Goal: Check status: Check status

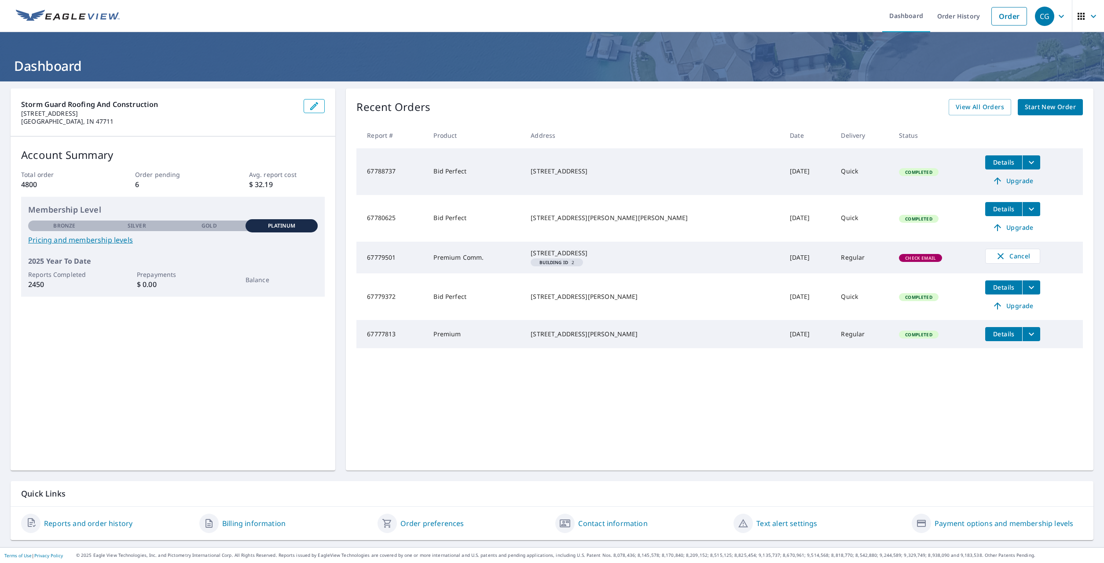
click at [1022, 341] on button "filesDropdownBtn-67777813" at bounding box center [1031, 334] width 18 height 14
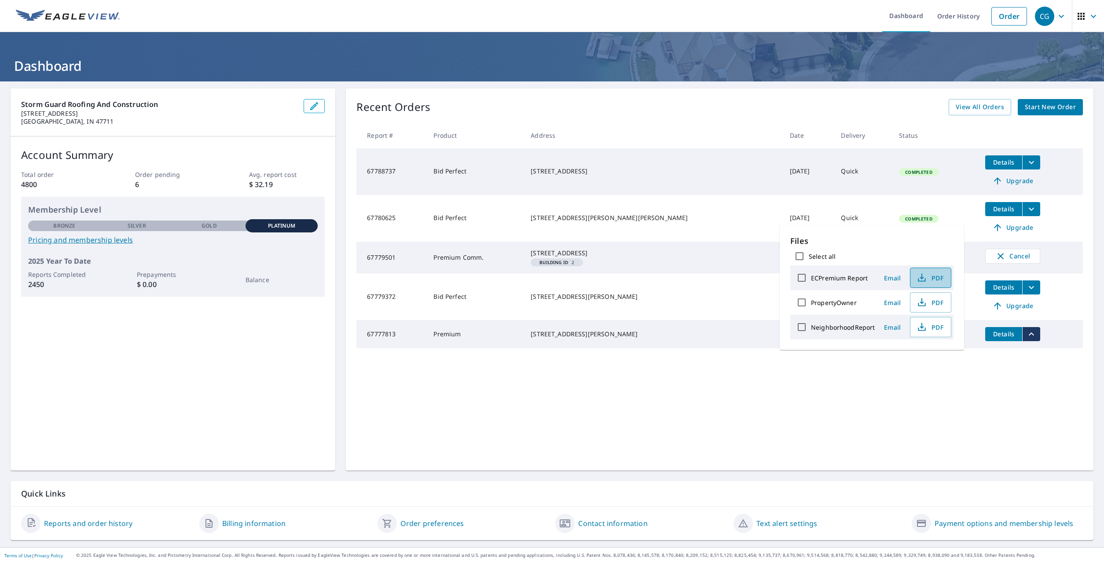
click at [933, 284] on button "PDF" at bounding box center [930, 278] width 41 height 20
click at [821, 402] on div "Recent Orders View All Orders Start New Order Report # Product Address Date Del…" at bounding box center [720, 279] width 748 height 382
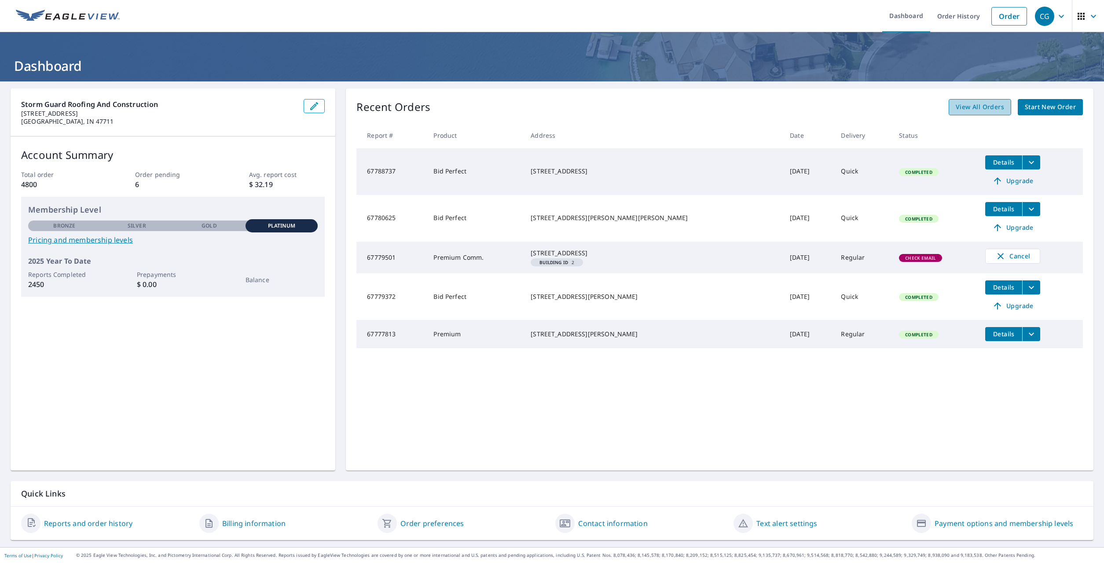
click at [982, 112] on span "View All Orders" at bounding box center [980, 107] width 48 height 11
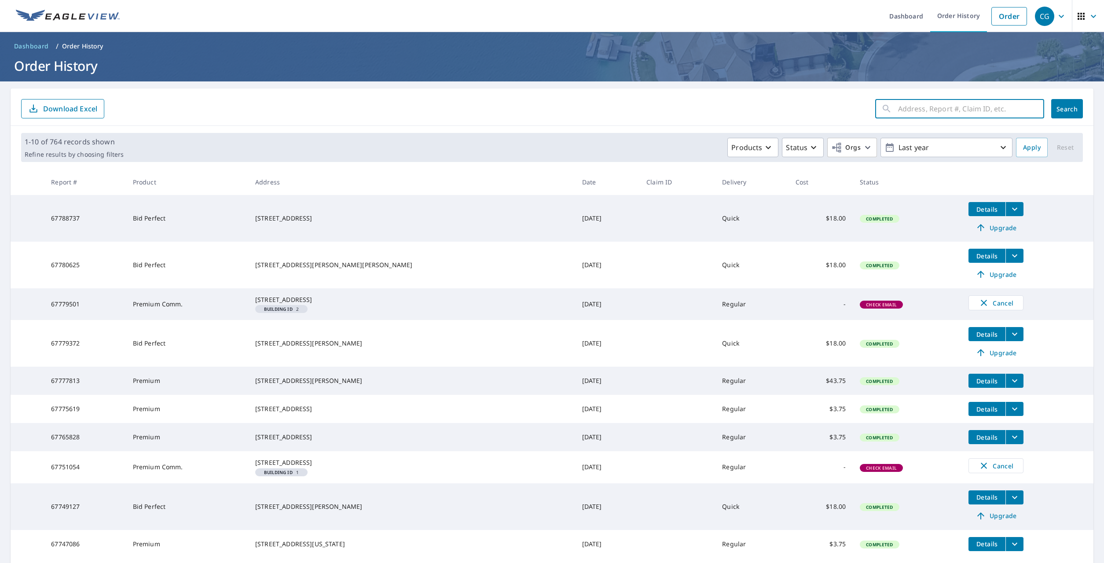
click at [960, 108] on input "text" at bounding box center [971, 108] width 146 height 25
type input "1328 n weinbach"
click button "Search" at bounding box center [1067, 108] width 32 height 19
